Goal: Task Accomplishment & Management: Check status

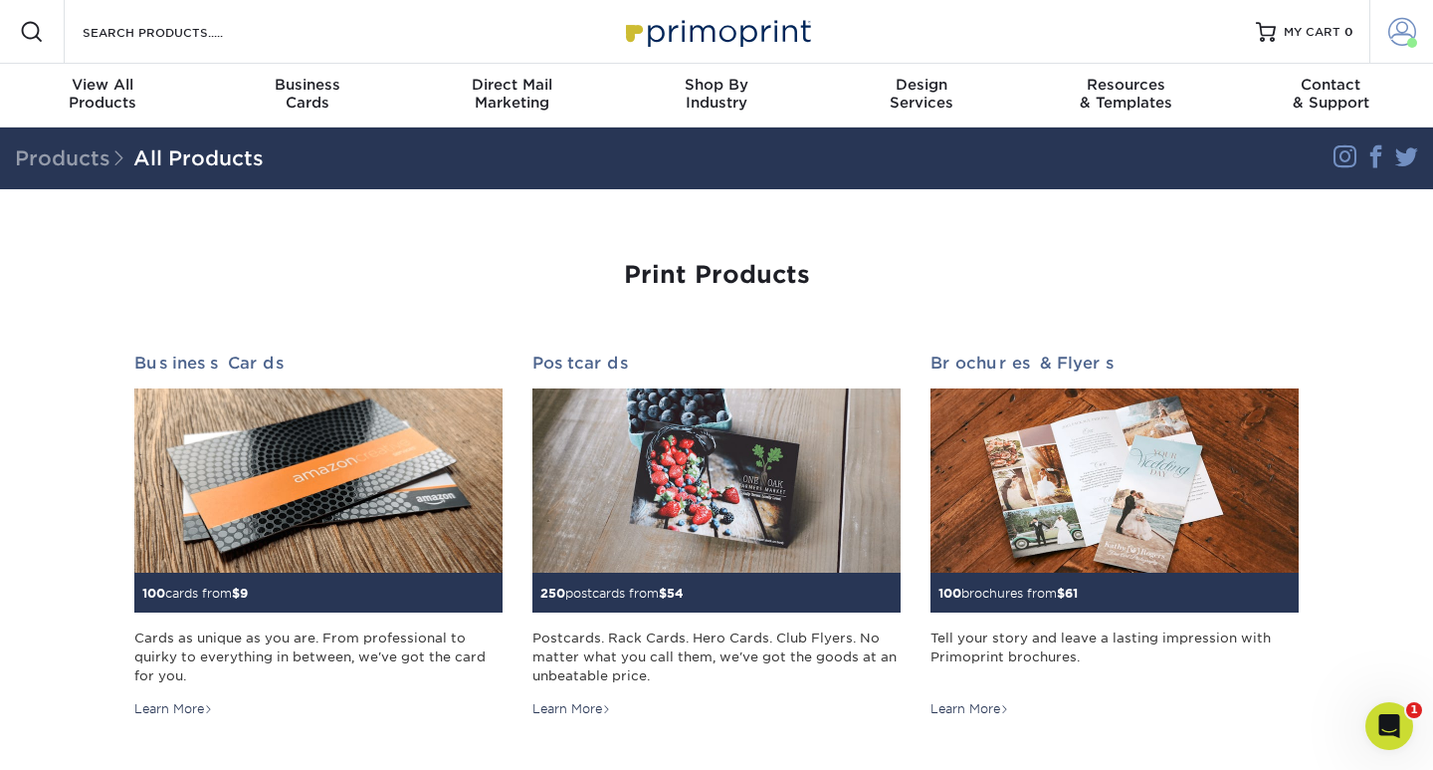
click at [1412, 24] on span at bounding box center [1403, 32] width 28 height 28
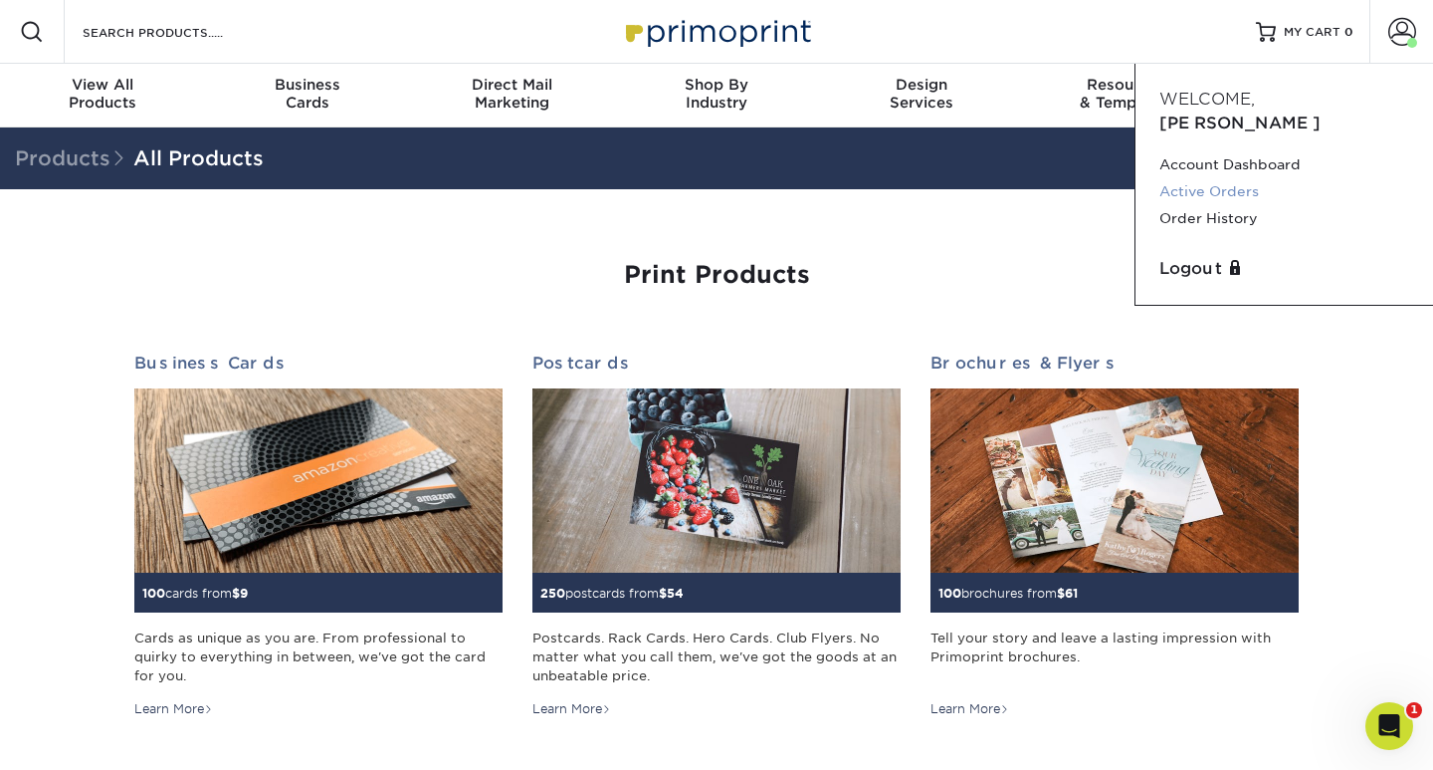
click at [1245, 178] on link "Active Orders" at bounding box center [1285, 191] width 250 height 27
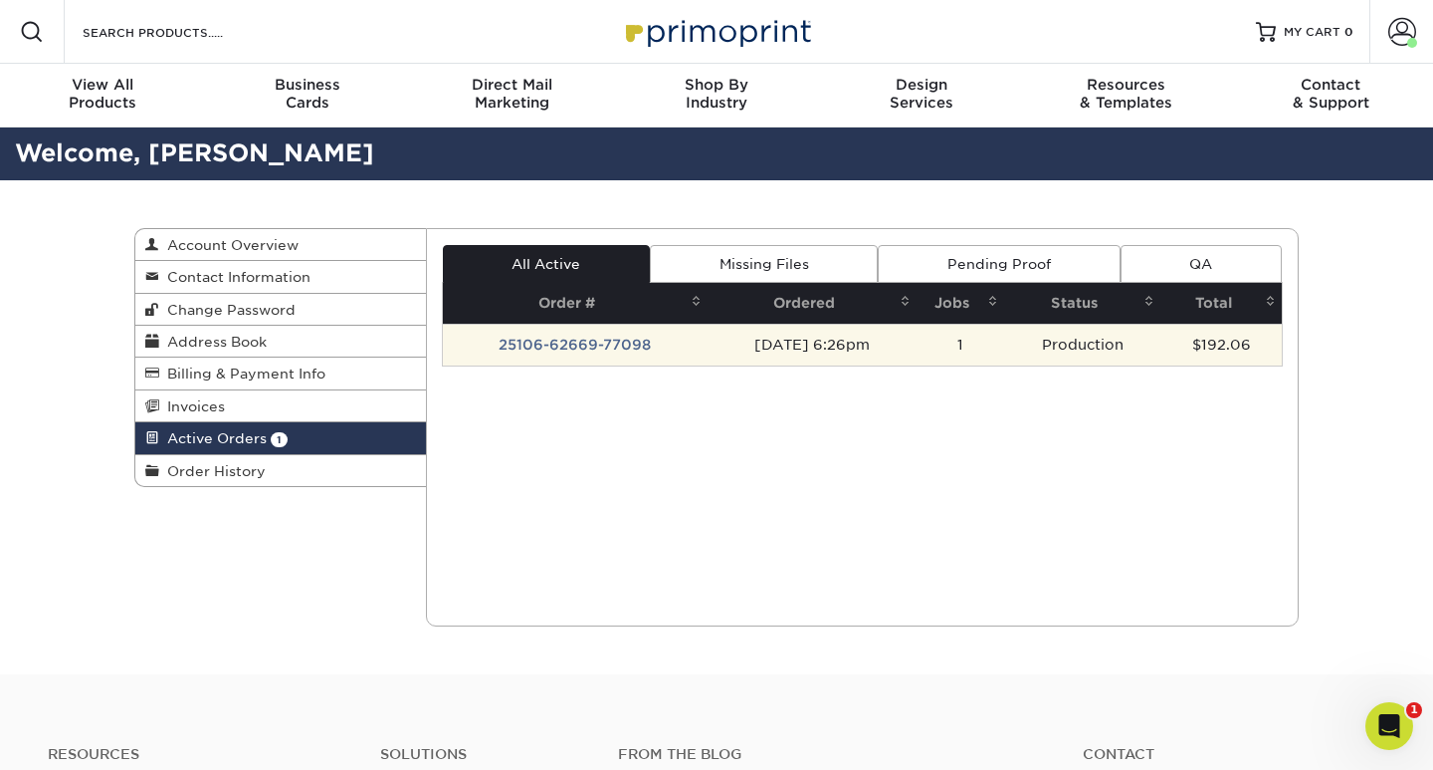
click at [508, 337] on td "25106-62669-77098" at bounding box center [576, 345] width 266 height 42
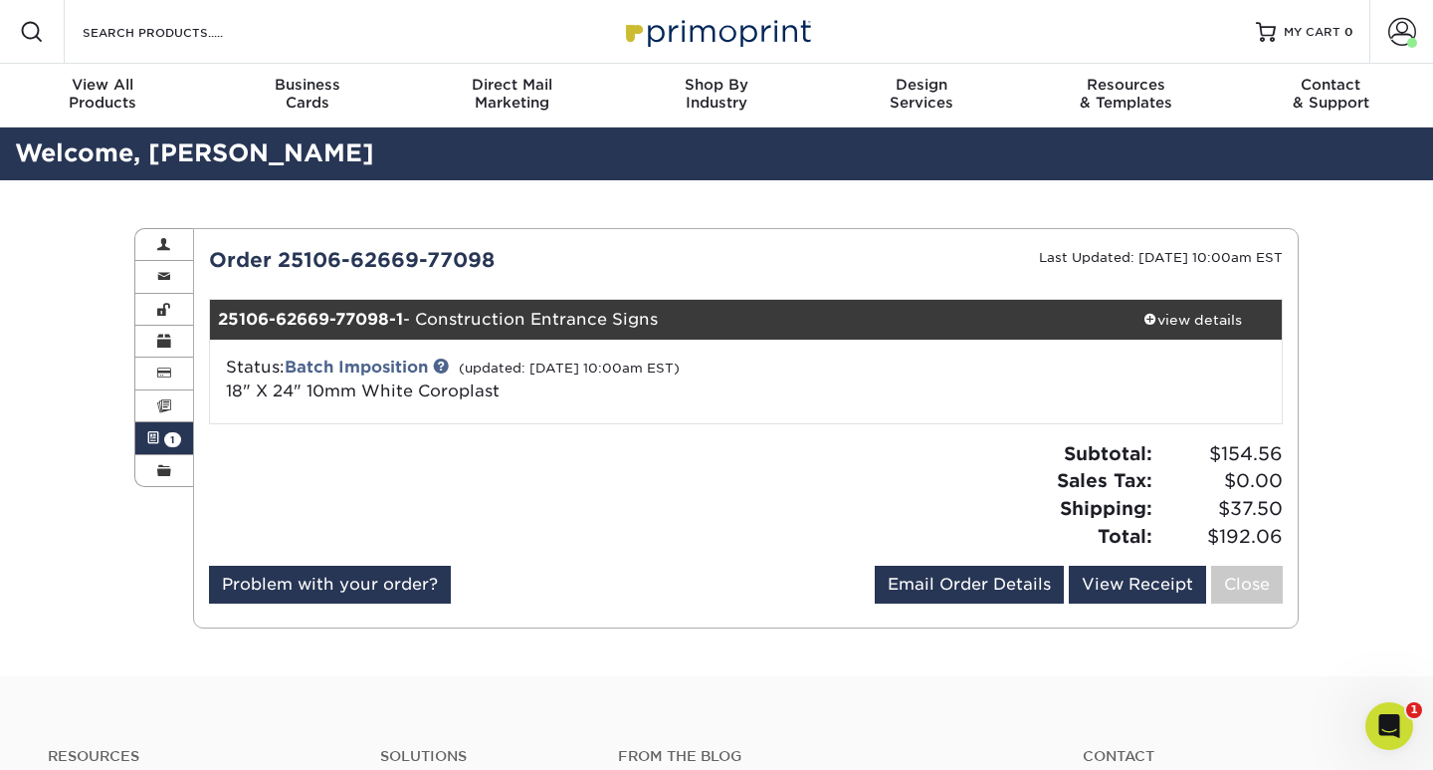
click at [459, 443] on div at bounding box center [470, 502] width 552 height 125
click at [592, 541] on div at bounding box center [470, 502] width 552 height 125
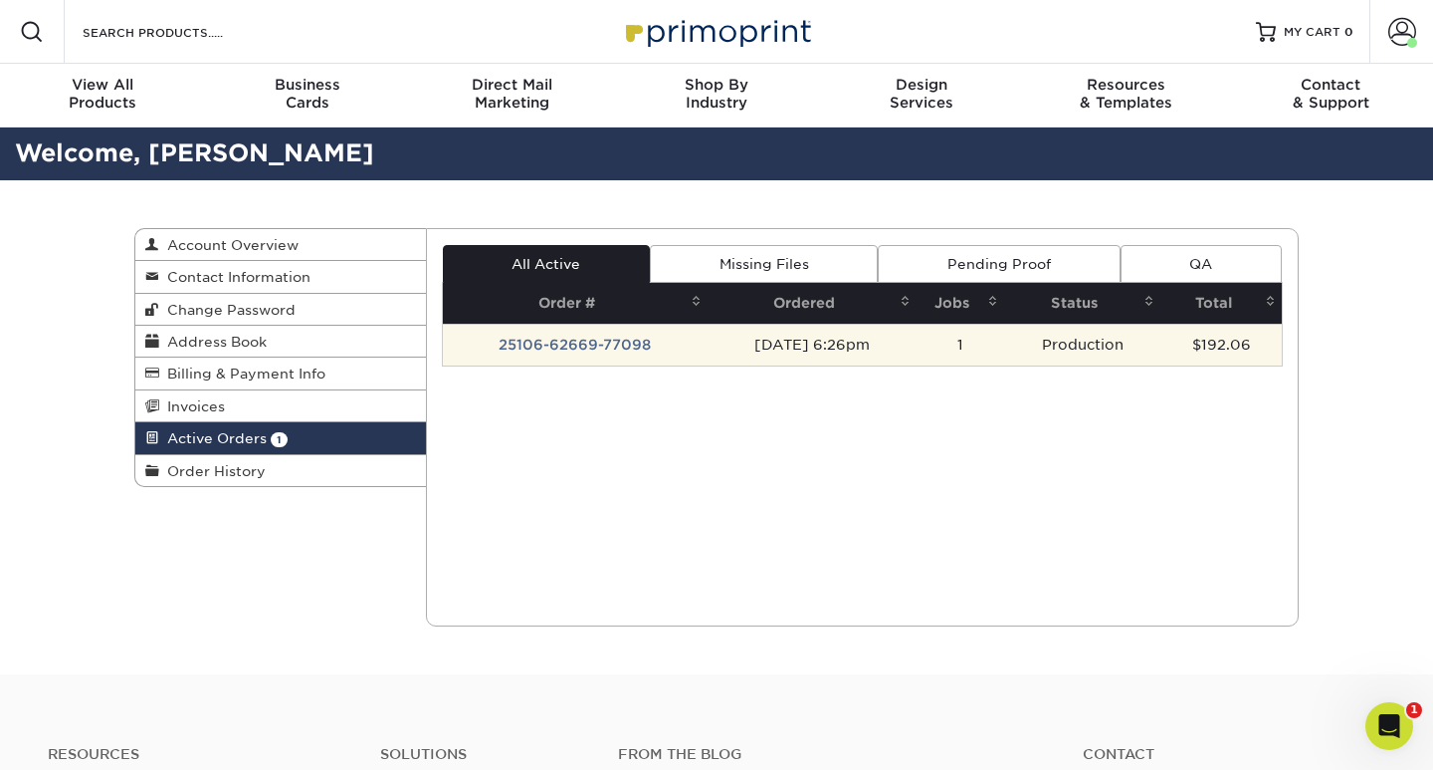
click at [567, 344] on td "25106-62669-77098" at bounding box center [576, 345] width 266 height 42
click at [623, 344] on td "25106-62669-77098" at bounding box center [576, 345] width 266 height 42
